Goal: Find specific page/section: Find specific page/section

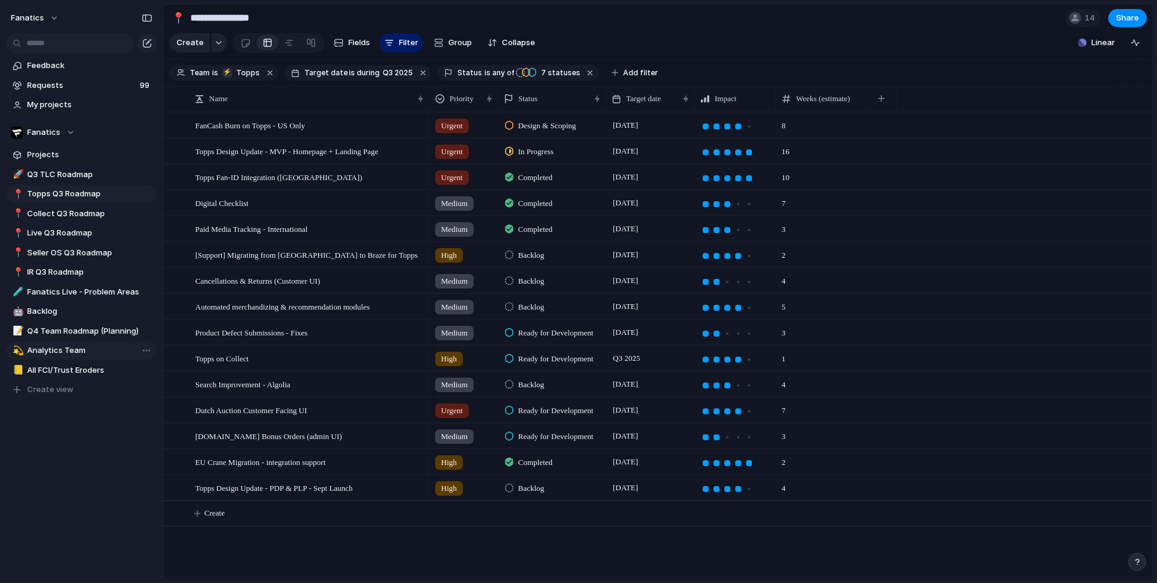
click at [83, 350] on span "Analytics Team" at bounding box center [89, 351] width 125 height 12
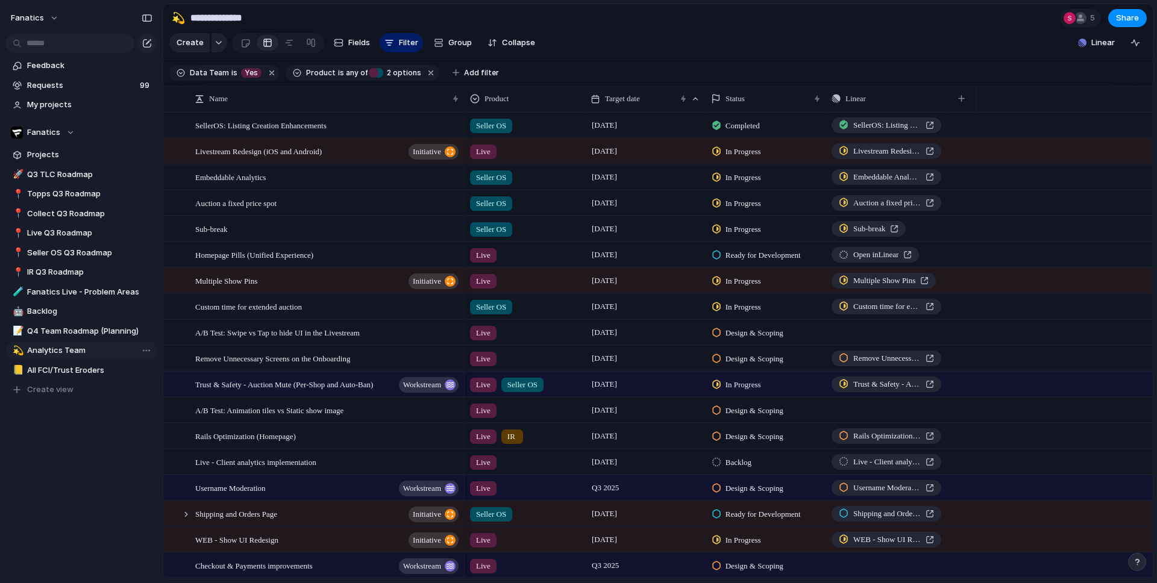
click at [86, 349] on span "Analytics Team" at bounding box center [89, 351] width 125 height 12
click at [81, 277] on span "IR Q3 Roadmap" at bounding box center [89, 272] width 125 height 12
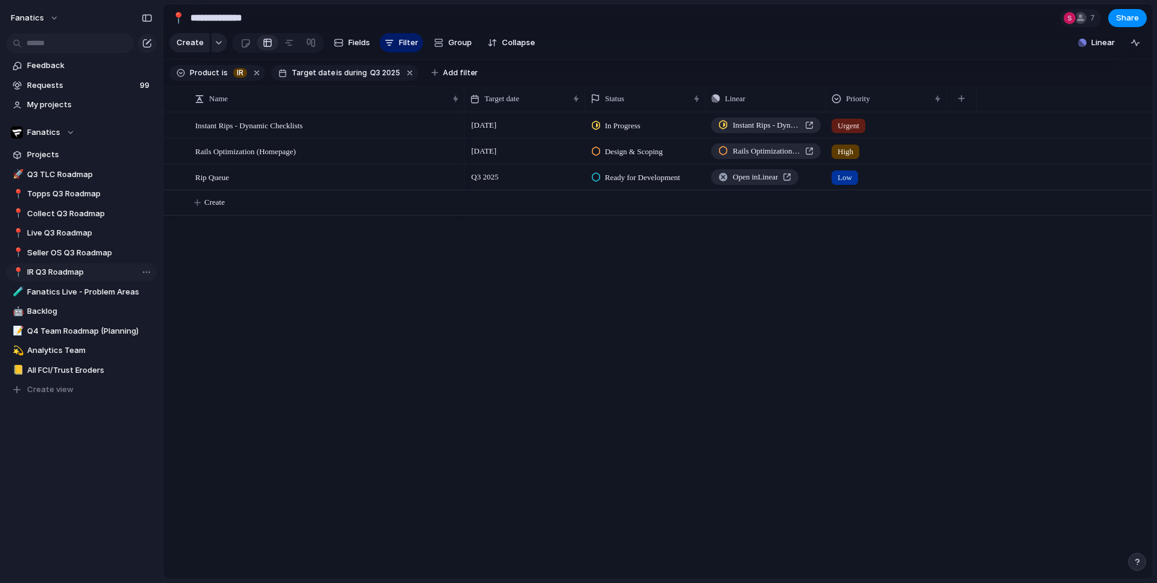
type input "**********"
click at [401, 71] on button "button" at bounding box center [409, 73] width 16 height 16
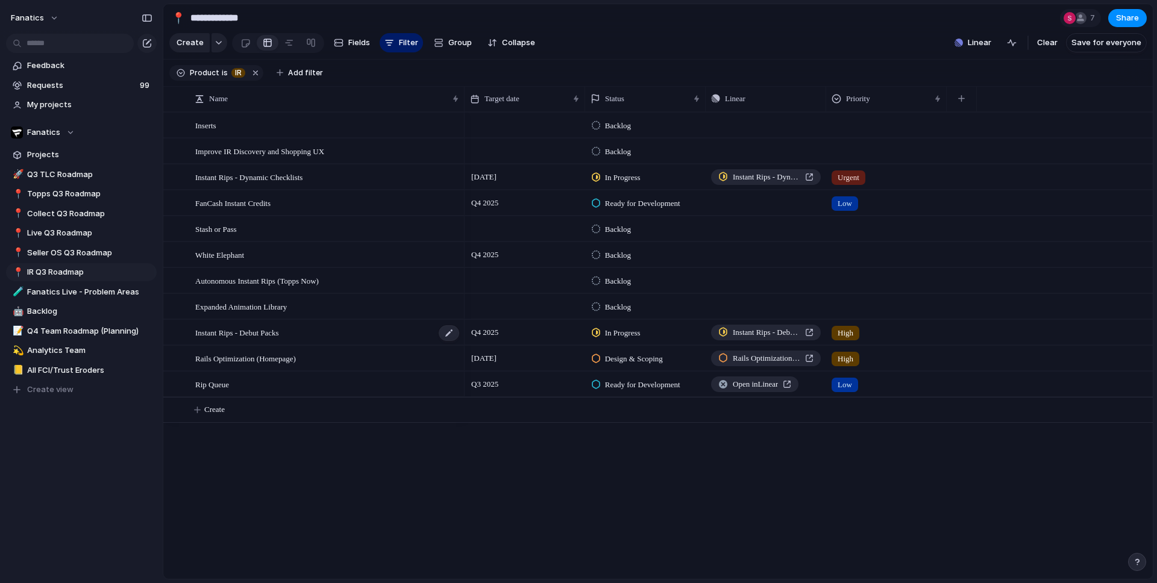
click at [283, 342] on div "Instant Rips - Debut Packs" at bounding box center [327, 333] width 265 height 25
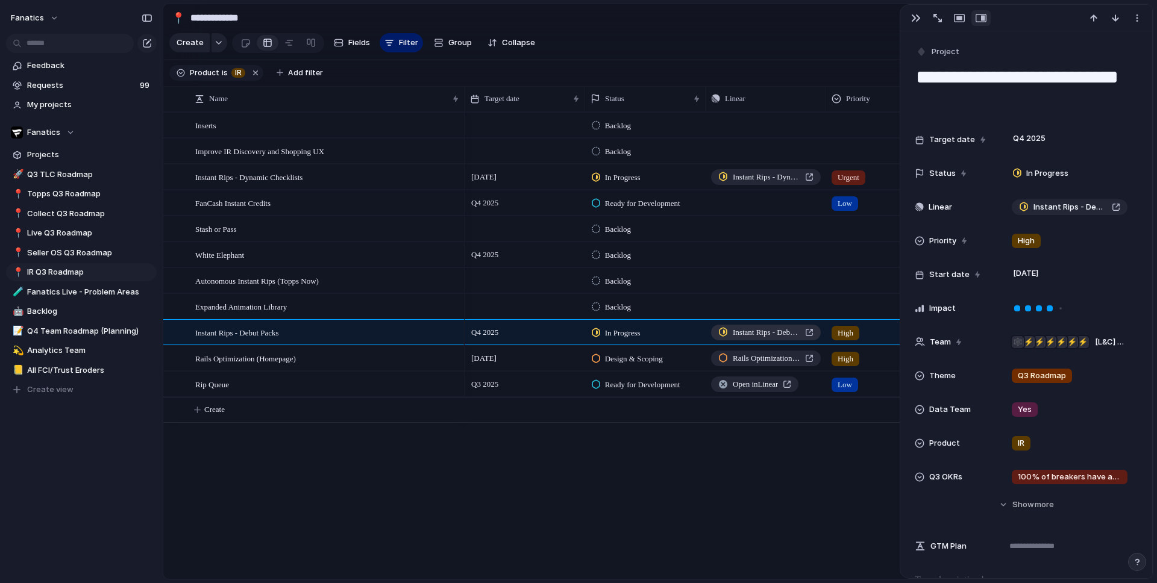
click at [787, 336] on span "Instant Rips - Debut Packs" at bounding box center [767, 333] width 68 height 12
click at [297, 70] on span "Add filter" at bounding box center [305, 73] width 35 height 11
type input "******"
click at [339, 110] on span "Target date" at bounding box center [341, 112] width 46 height 12
type input "*"
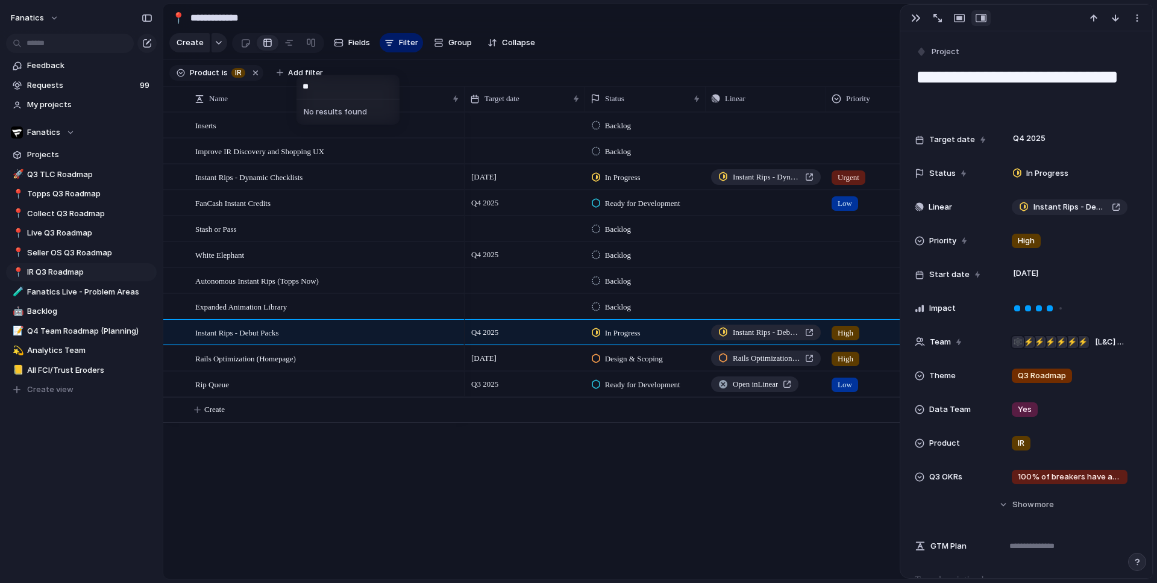
type input "*"
click at [305, 74] on span "Add filter" at bounding box center [305, 73] width 35 height 11
type input "******"
click at [356, 117] on span "Target date" at bounding box center [350, 116] width 46 height 12
type input "*"
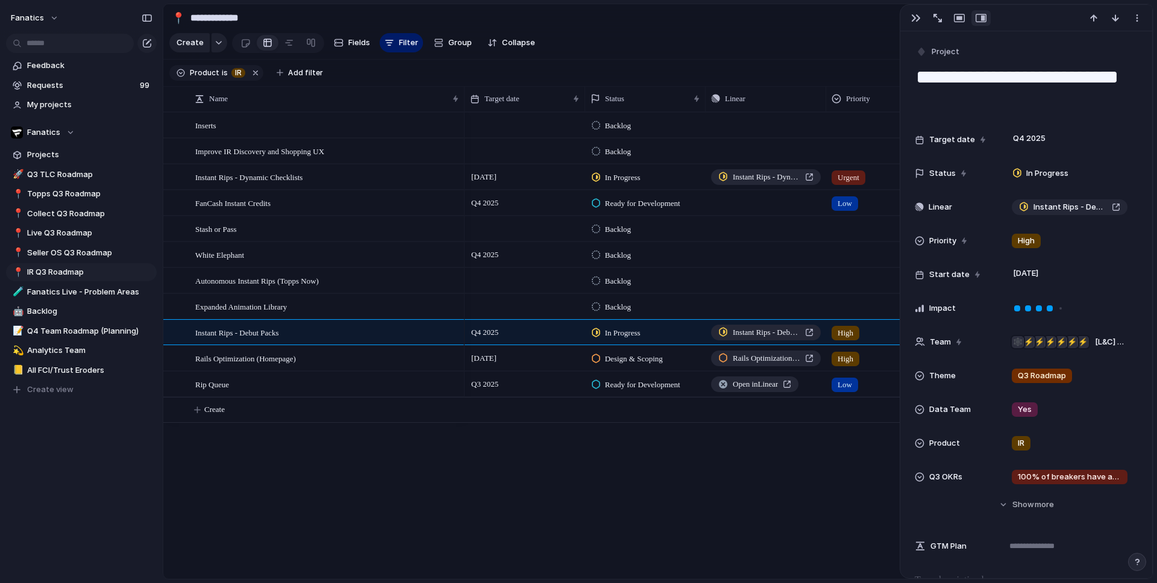
click at [494, 212] on div "* No results found" at bounding box center [578, 291] width 1157 height 583
click at [498, 207] on span "Q4 2025" at bounding box center [484, 203] width 33 height 14
click at [438, 499] on div "Day Month Quarter Half-year Year 2023 Q1 Q2 Q3 Q4 2024 Q1 Q2 Q3 Q4 2025 Q1 Q2 Q…" at bounding box center [578, 291] width 1157 height 583
click at [493, 386] on span "Q3 2025" at bounding box center [484, 384] width 33 height 14
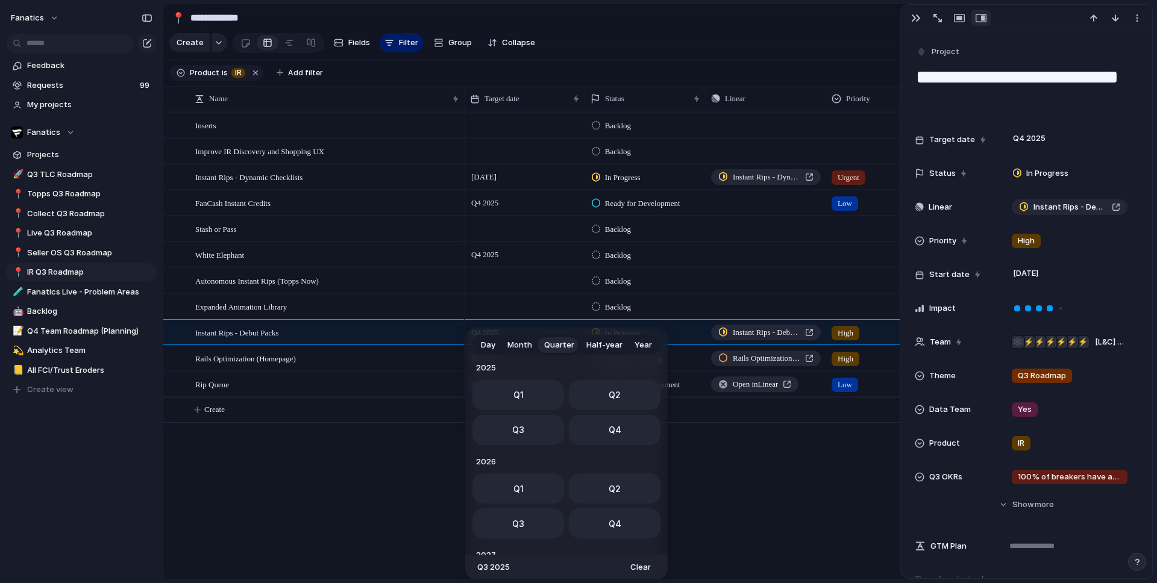
click at [306, 69] on div "Day Month Quarter Half-year Year 2023 Q1 Q2 Q3 Q4 2024 Q1 Q2 Q3 Q4 2025 Q1 Q2 Q…" at bounding box center [578, 291] width 1157 height 583
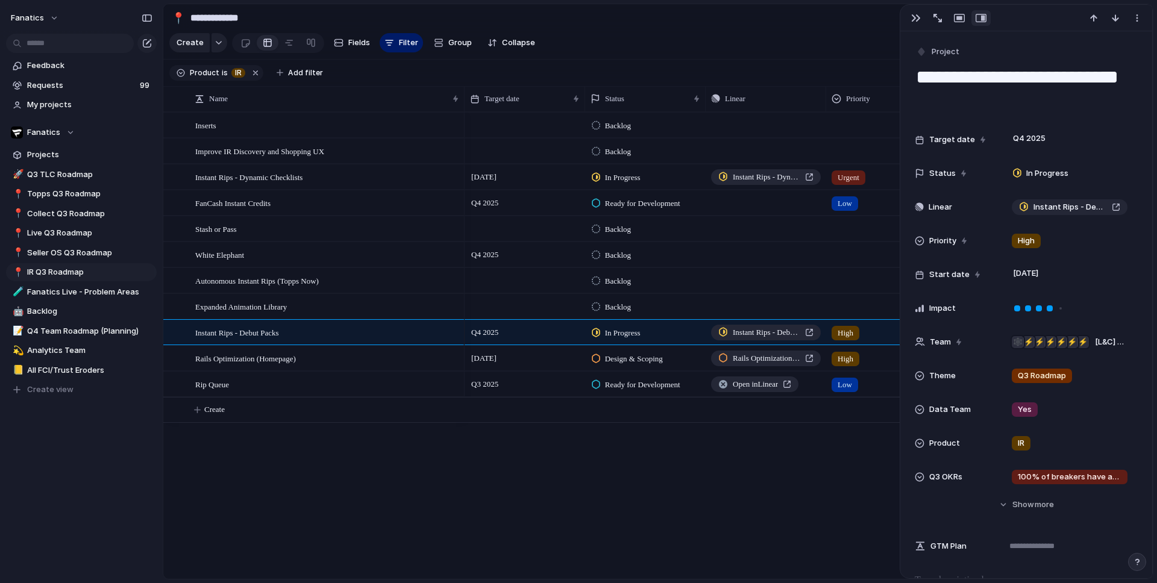
click at [306, 69] on span "Add filter" at bounding box center [305, 73] width 35 height 11
type input "******"
click at [369, 113] on span "Target date" at bounding box center [350, 111] width 46 height 12
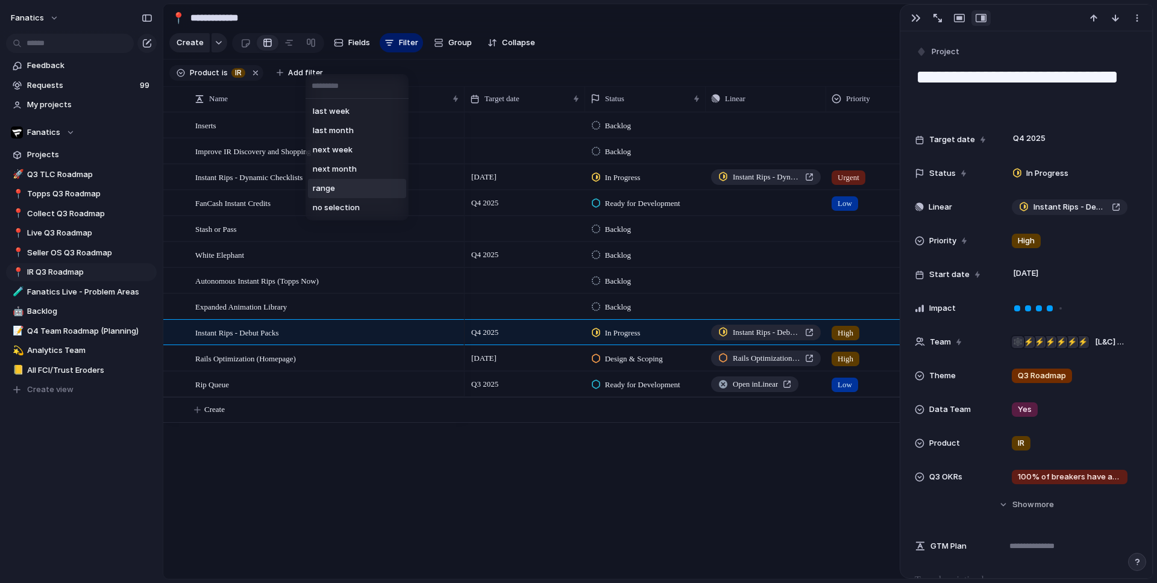
click at [371, 187] on li "range" at bounding box center [357, 188] width 98 height 19
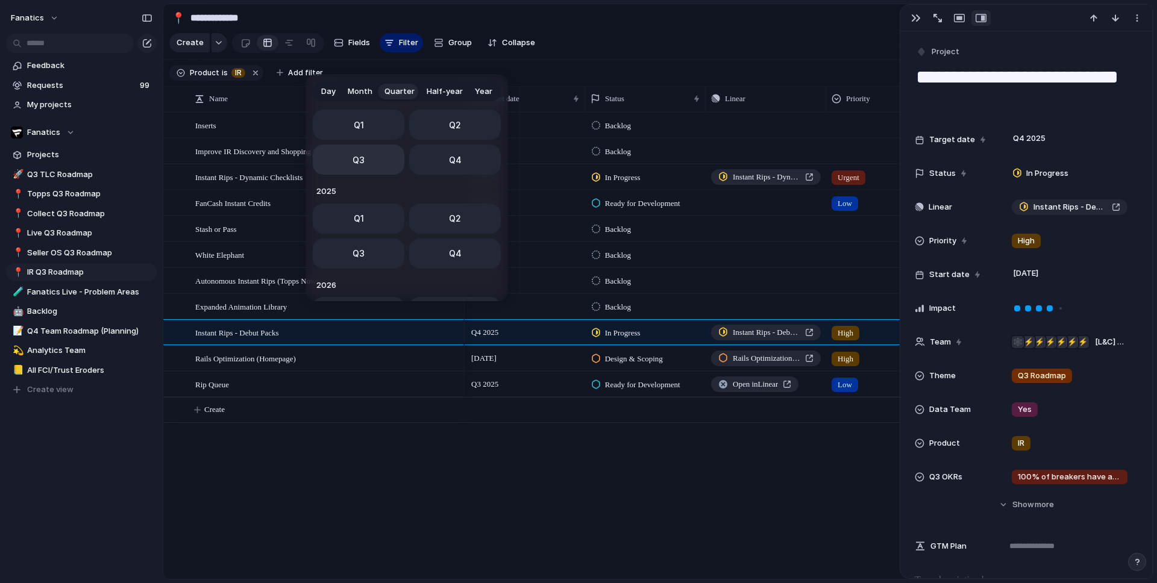
scroll to position [139, 0]
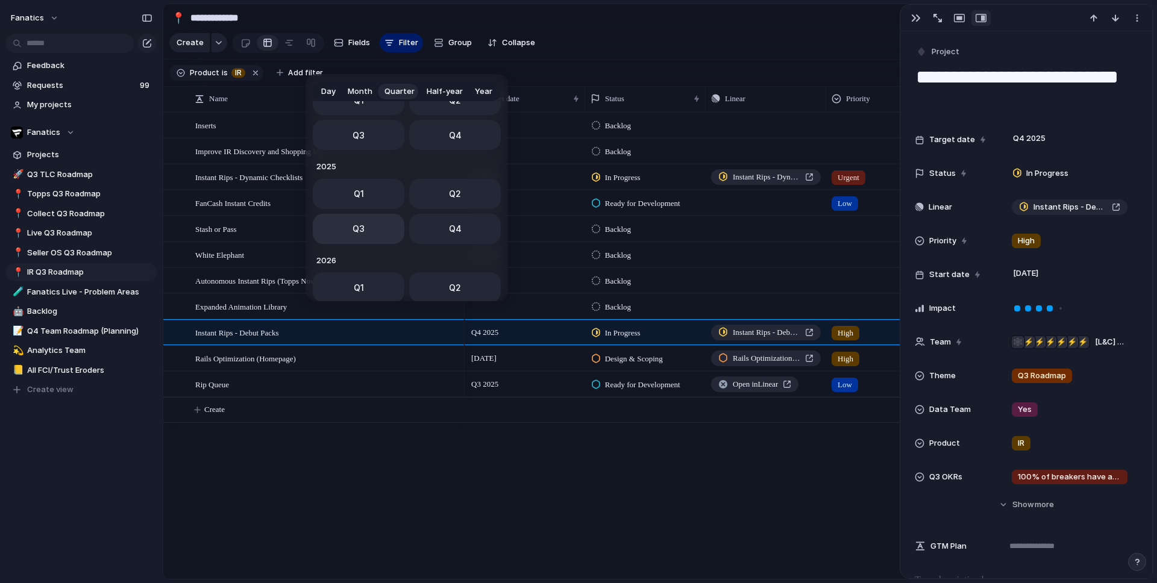
click at [385, 230] on button "Q3" at bounding box center [359, 229] width 92 height 30
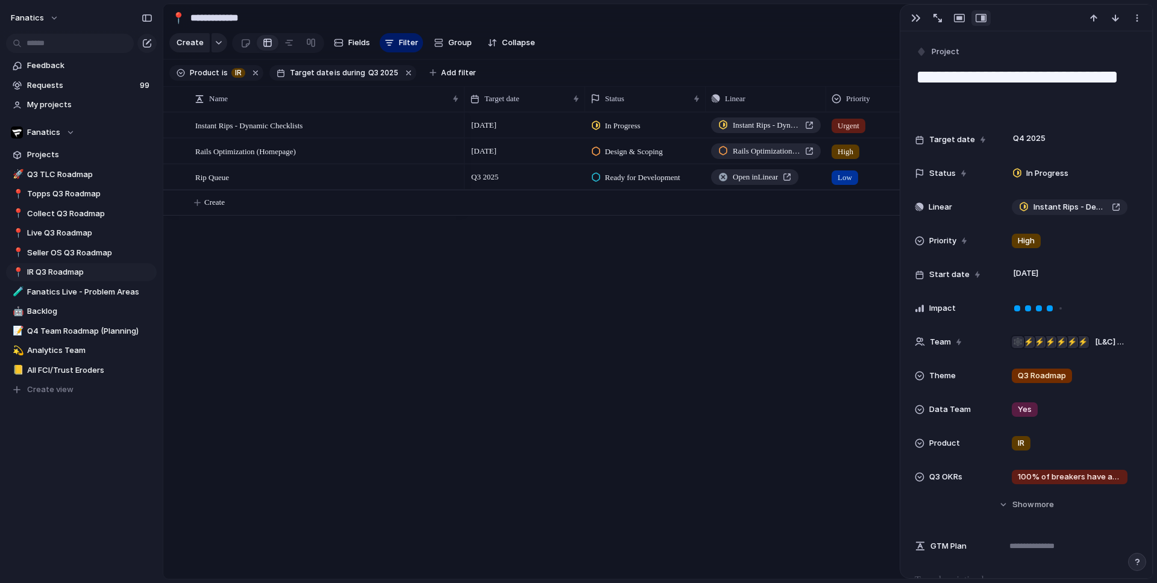
click at [925, 21] on div at bounding box center [948, 18] width 86 height 16
click at [916, 19] on div "button" at bounding box center [916, 18] width 10 height 10
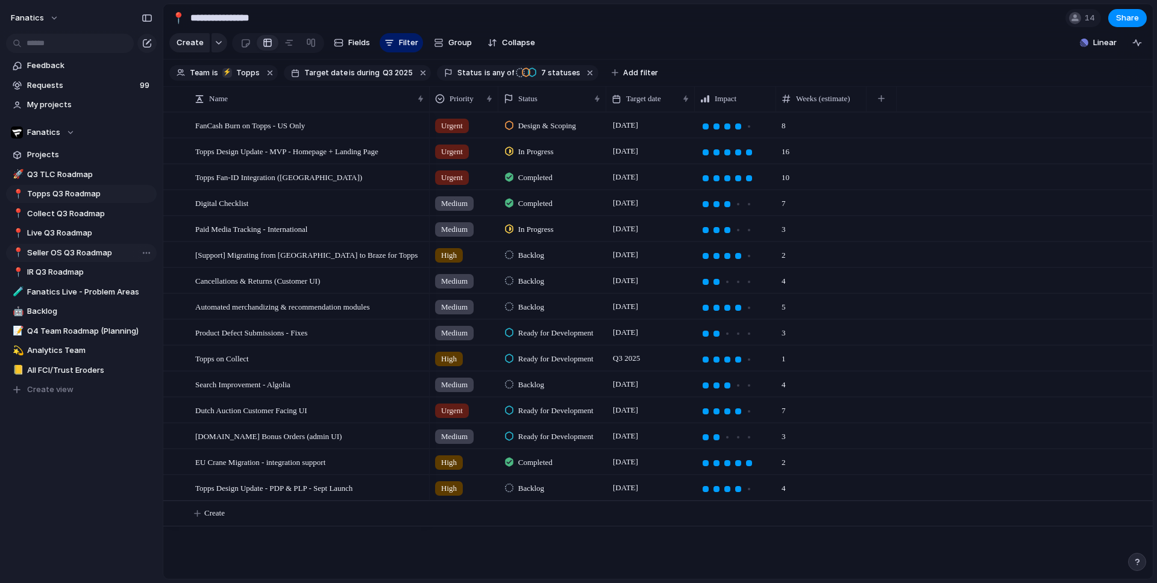
click at [84, 260] on link "📍 Seller OS Q3 Roadmap" at bounding box center [81, 253] width 151 height 18
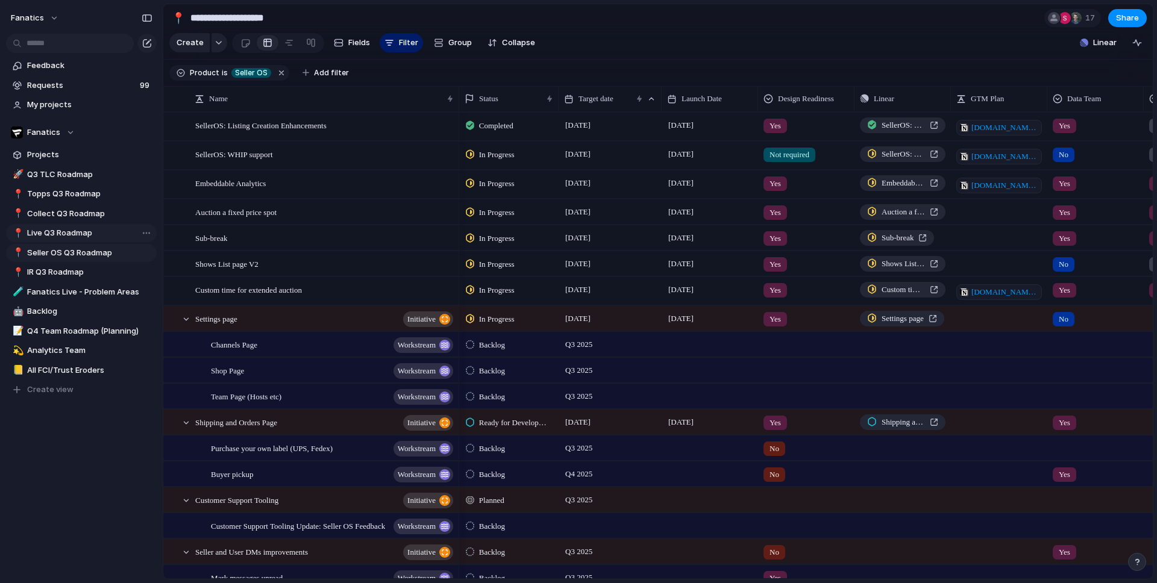
click at [85, 234] on span "Live Q3 Roadmap" at bounding box center [89, 233] width 125 height 12
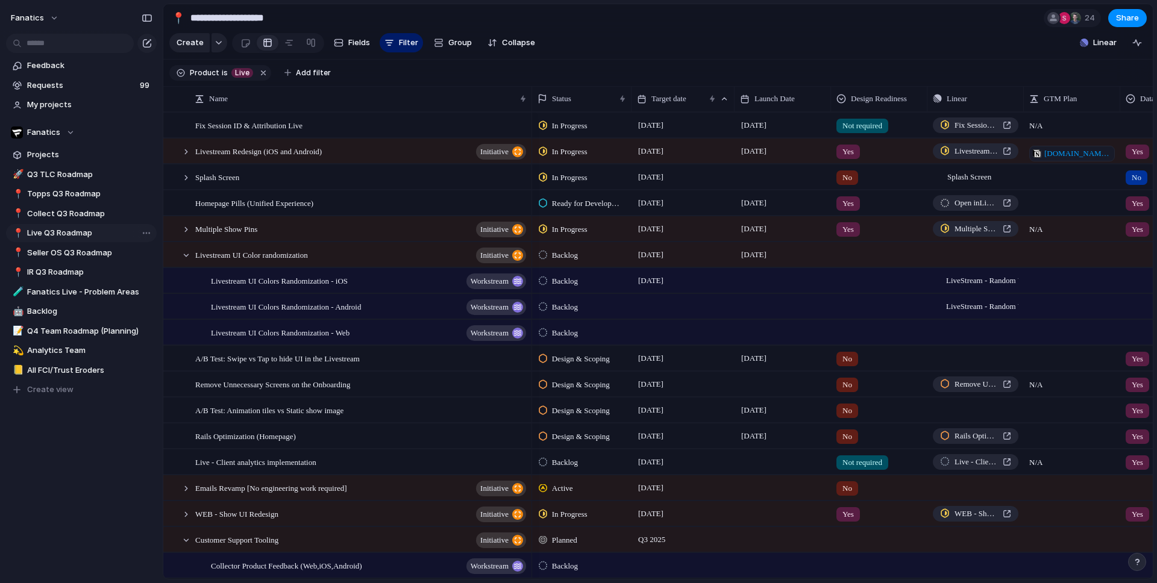
type input "**********"
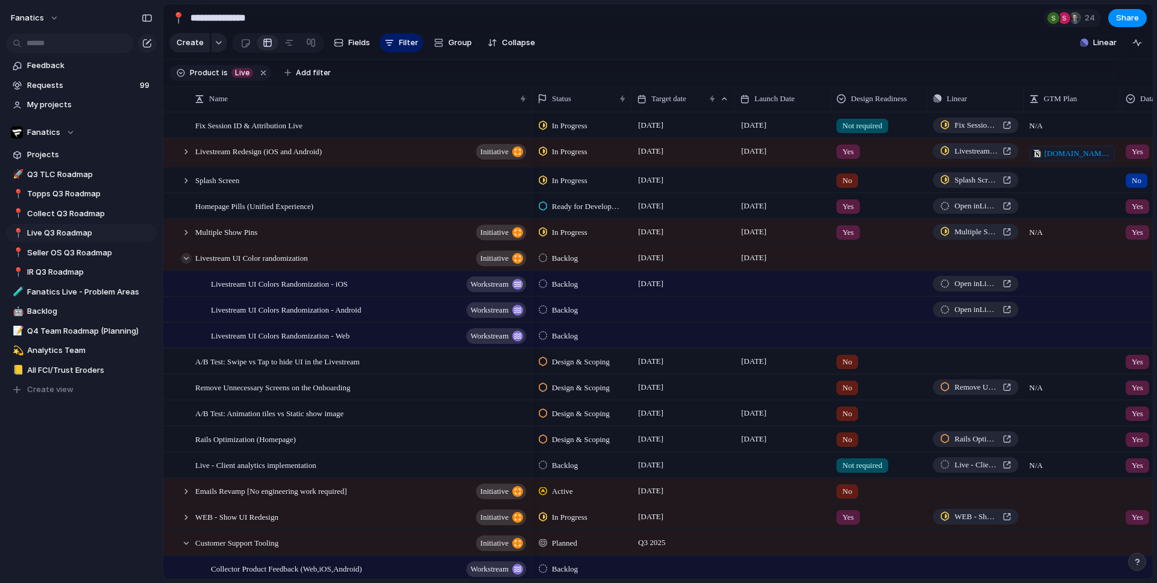
click at [187, 259] on div at bounding box center [186, 258] width 11 height 11
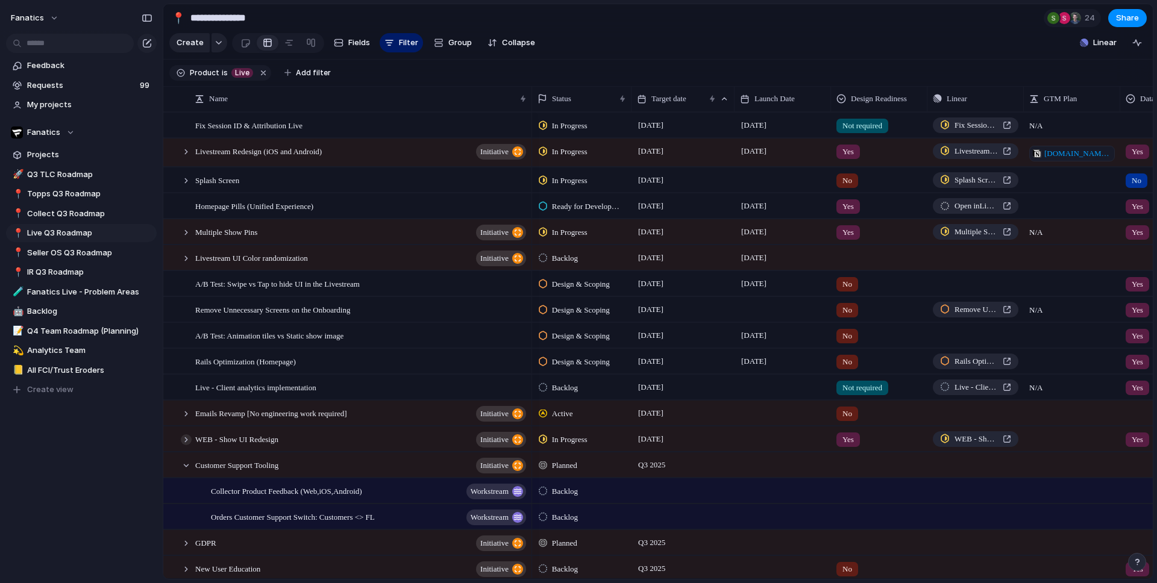
click at [189, 443] on div at bounding box center [186, 440] width 11 height 11
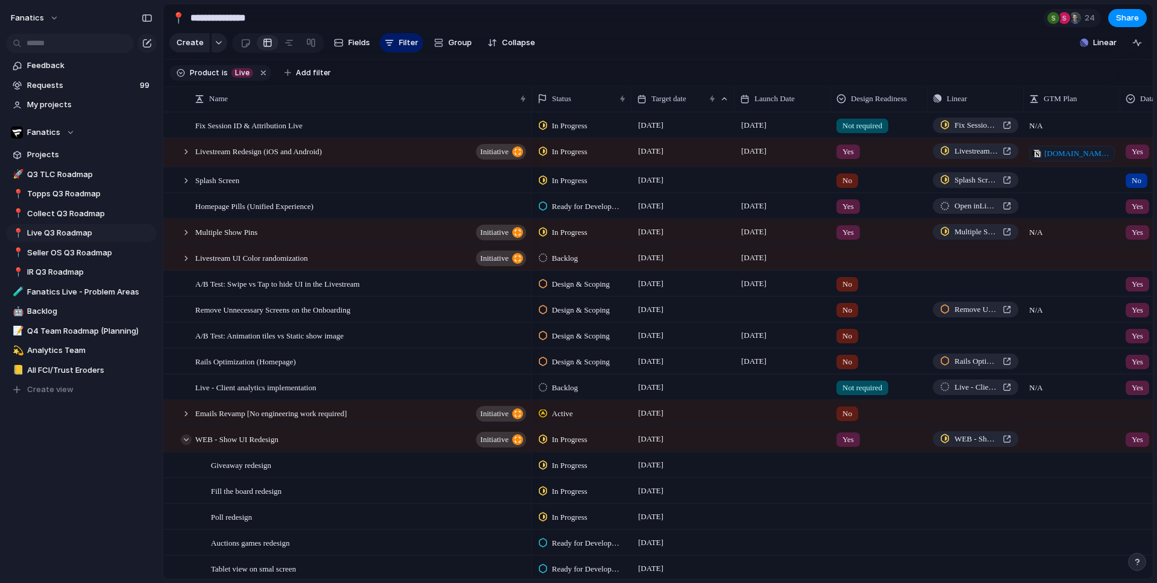
click at [189, 443] on div at bounding box center [186, 440] width 11 height 11
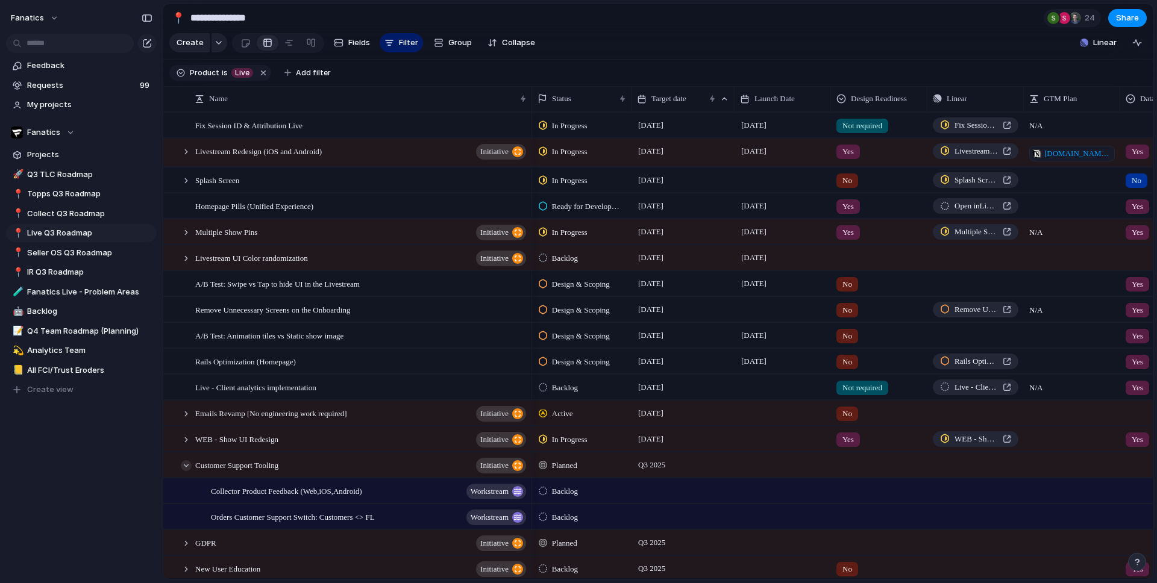
click at [187, 469] on div at bounding box center [186, 465] width 11 height 11
